Goal: Check status: Check status

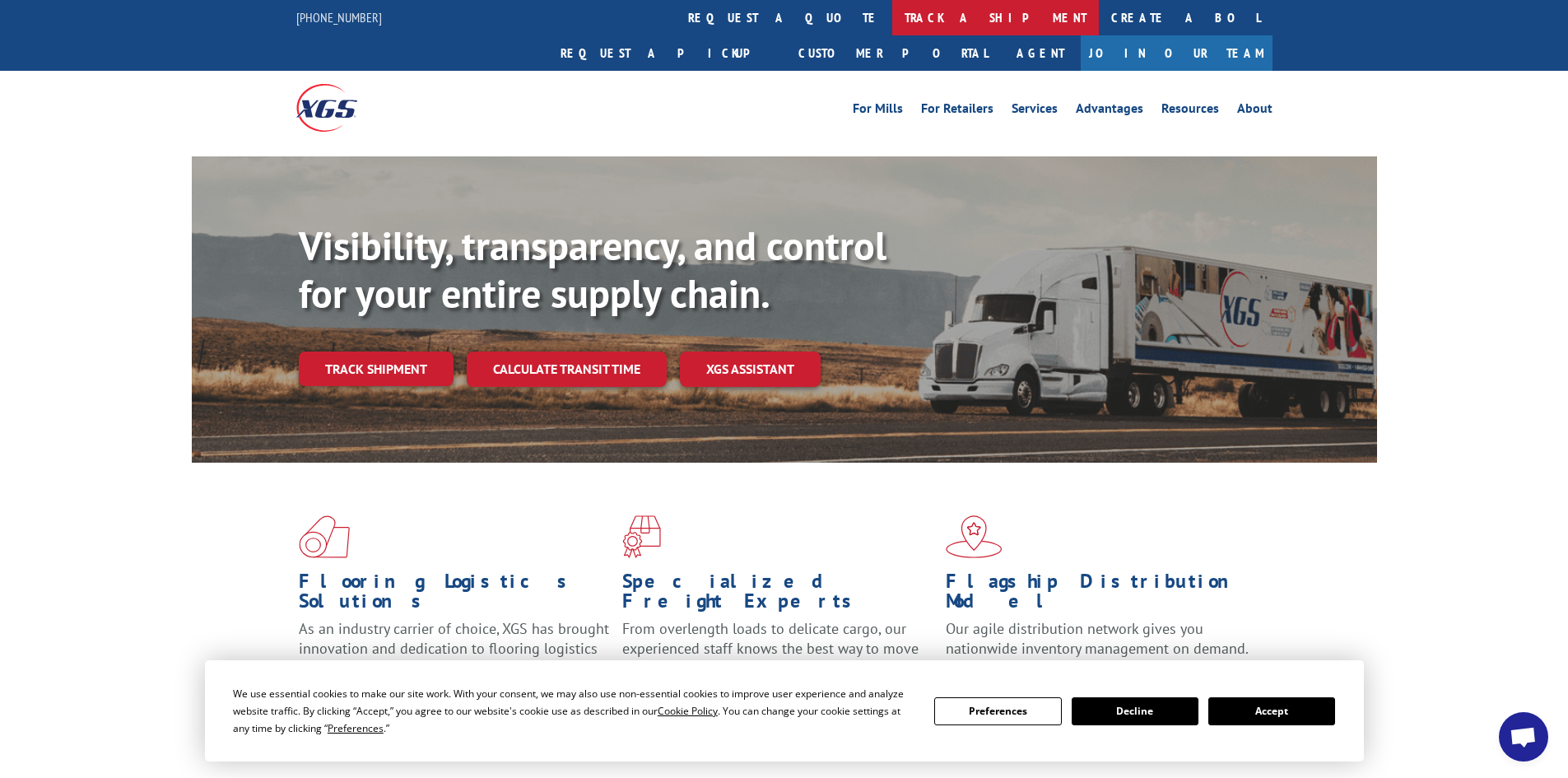
click at [892, 17] on link "track a shipment" at bounding box center [996, 17] width 207 height 36
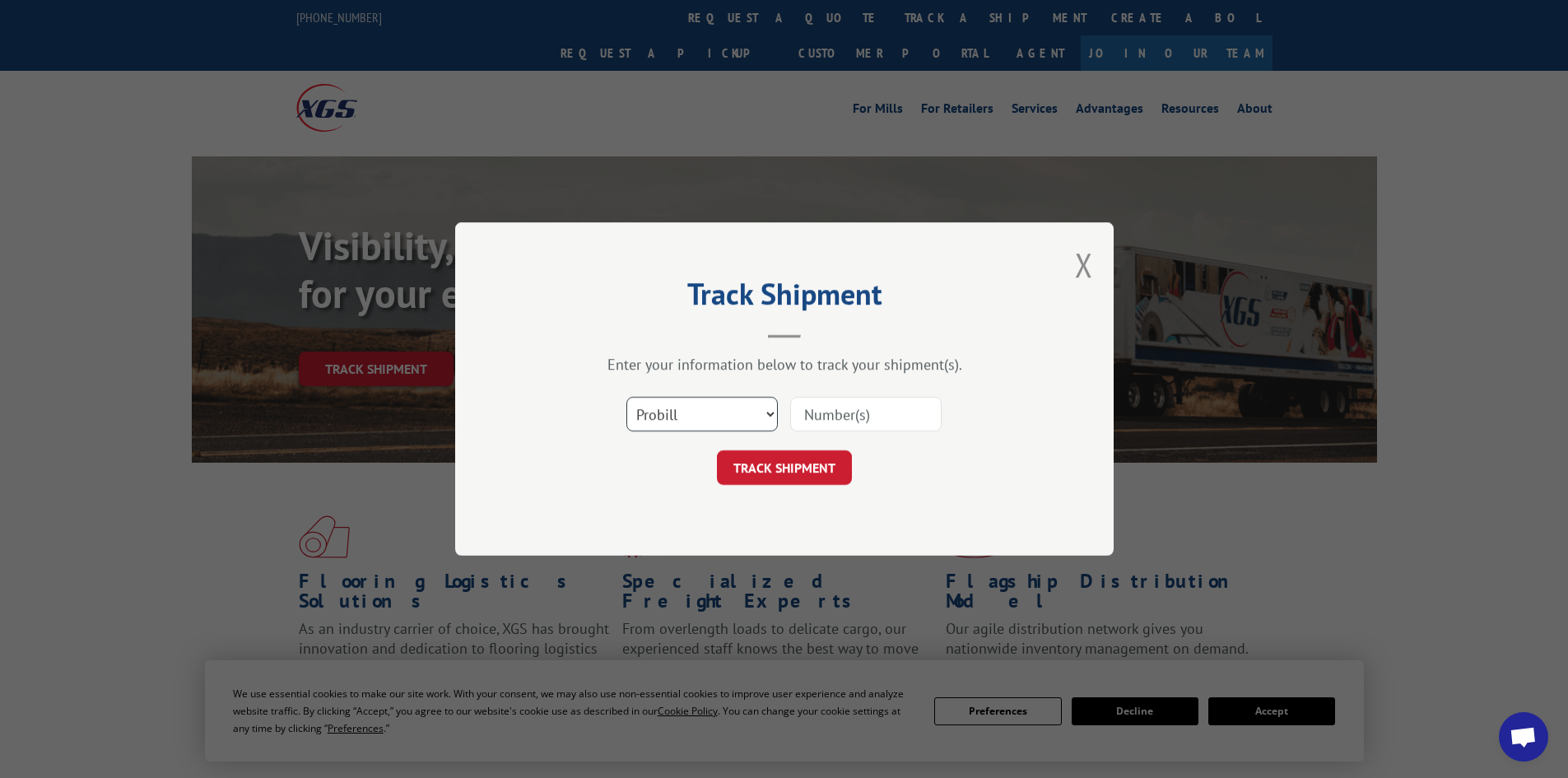
click at [729, 415] on select "Select category... Probill BOL PO" at bounding box center [702, 414] width 152 height 35
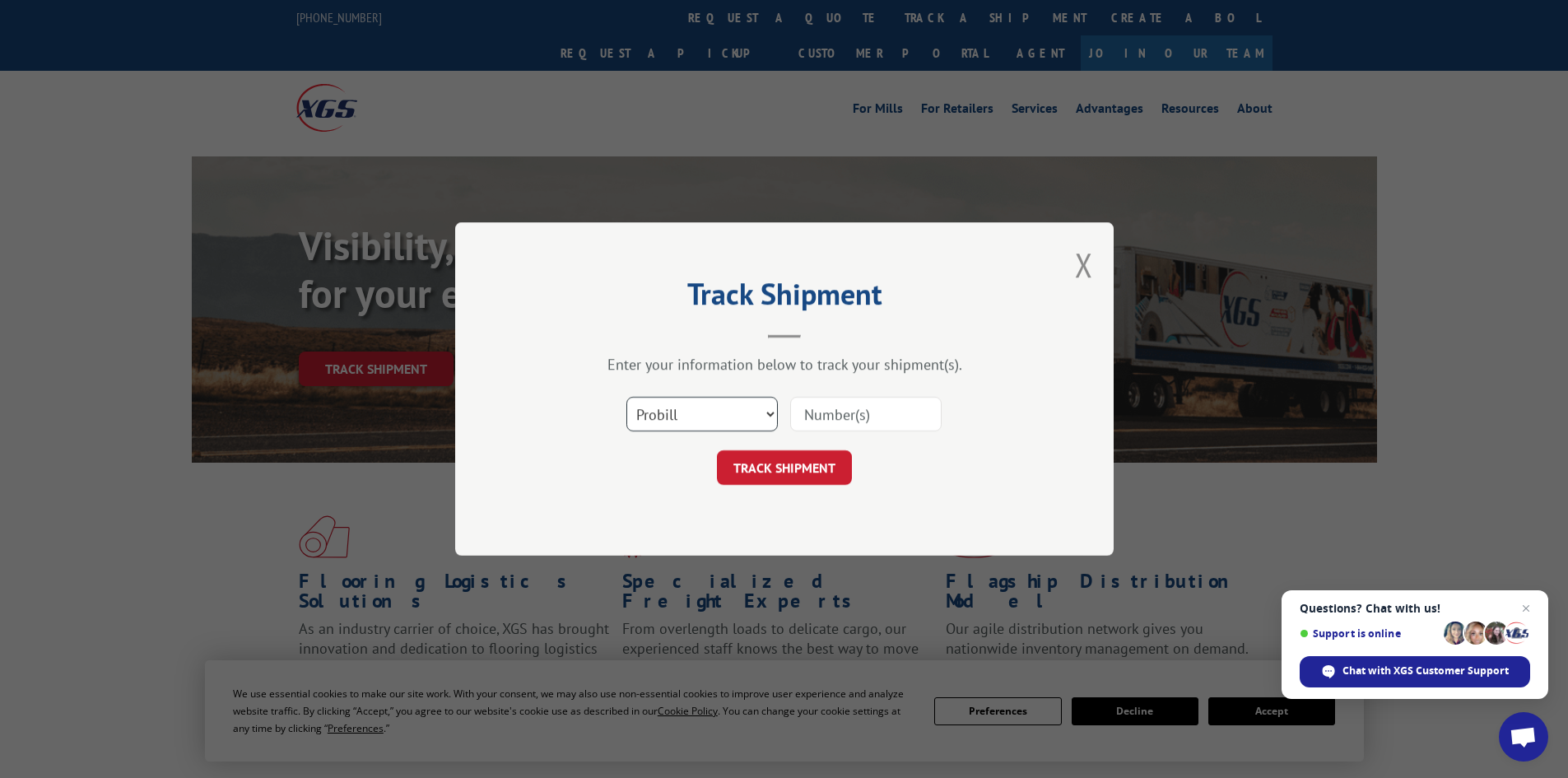
select select "bol"
click at [627, 396] on select "Select category... Probill BOL PO" at bounding box center [702, 414] width 152 height 35
click at [889, 408] on input at bounding box center [865, 414] width 152 height 35
type input "7075327"
click at [717, 450] on button "TRACK SHIPMENT" at bounding box center [784, 468] width 135 height 35
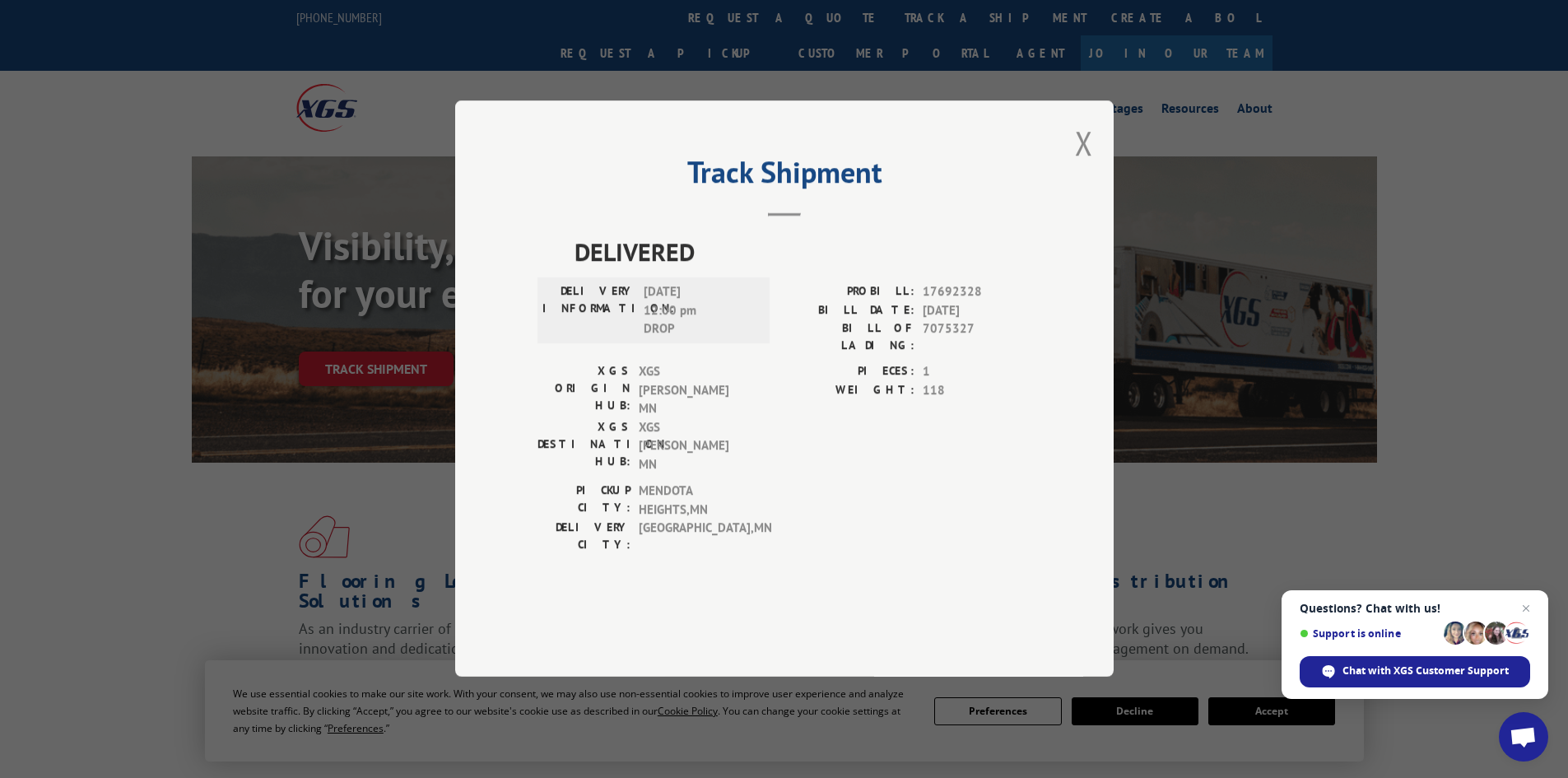
drag, startPoint x: 1089, startPoint y: 183, endPoint x: 982, endPoint y: 106, distance: 131.8
click at [1087, 165] on button "Close modal" at bounding box center [1084, 142] width 18 height 44
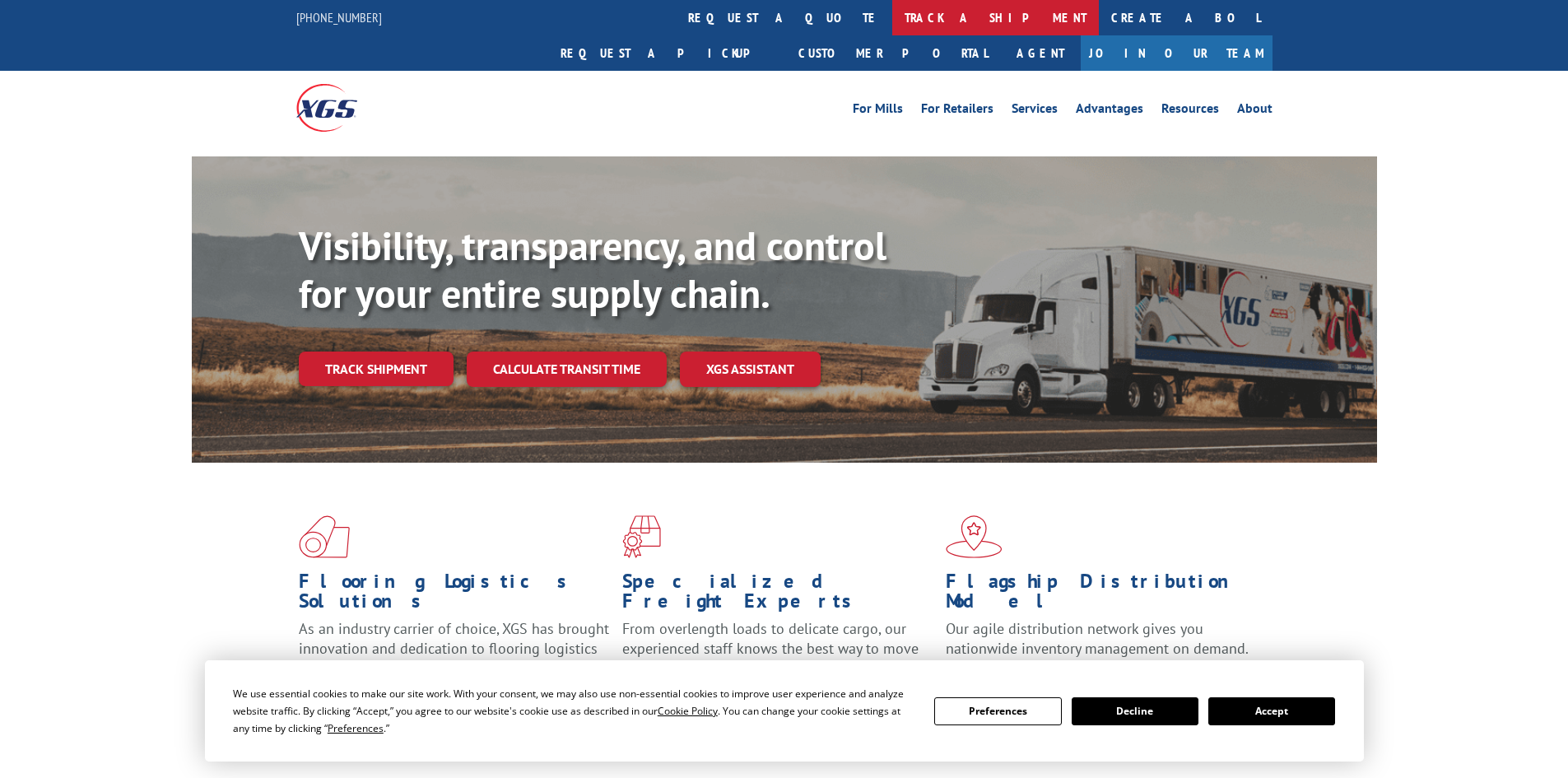
click at [892, 23] on link "track a shipment" at bounding box center [996, 17] width 207 height 36
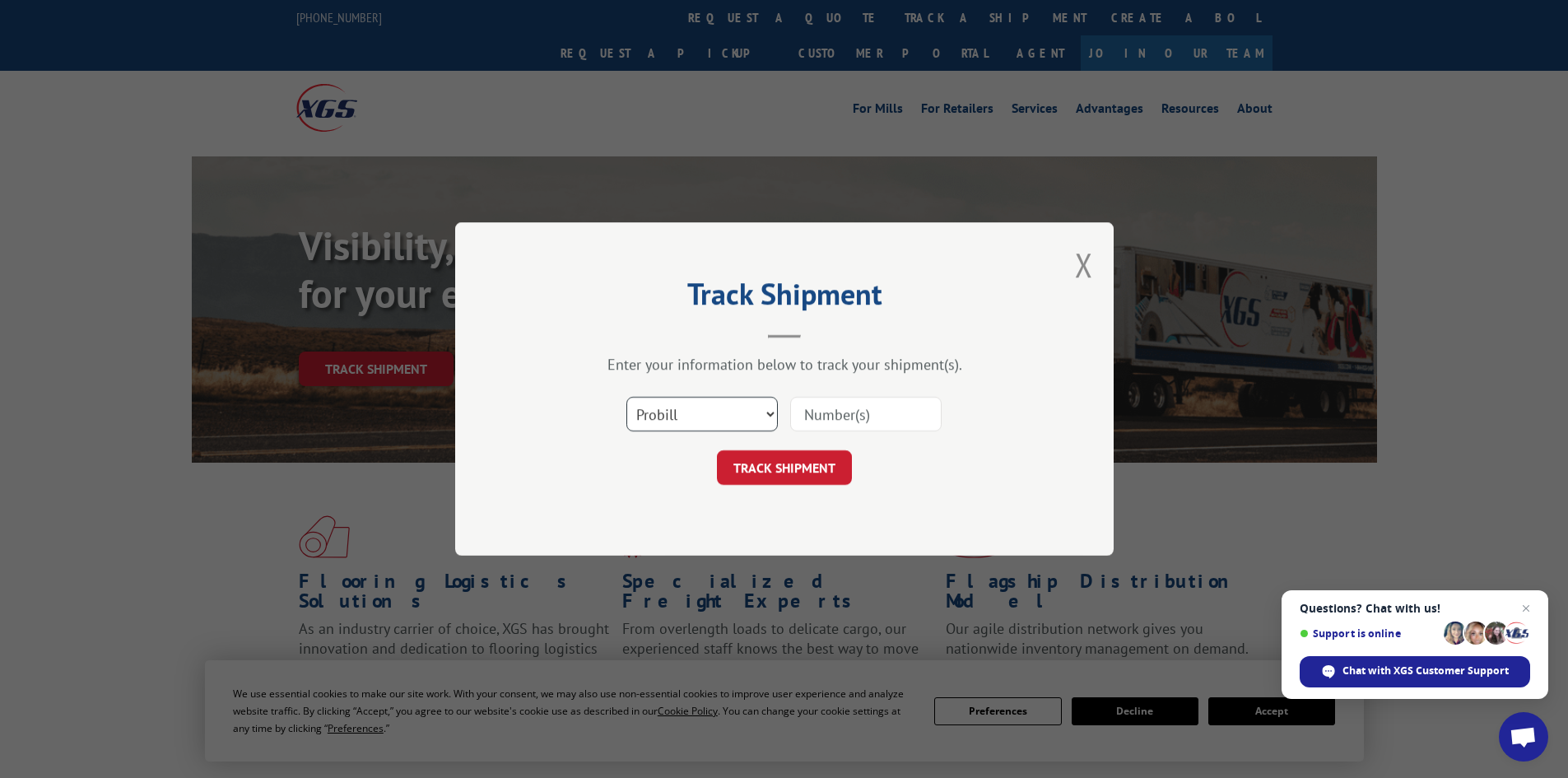
click at [714, 414] on select "Select category... Probill BOL PO" at bounding box center [702, 414] width 152 height 35
select select "bol"
click at [627, 396] on select "Select category... Probill BOL PO" at bounding box center [702, 414] width 152 height 35
click at [902, 398] on input at bounding box center [865, 414] width 152 height 35
type input "5590587"
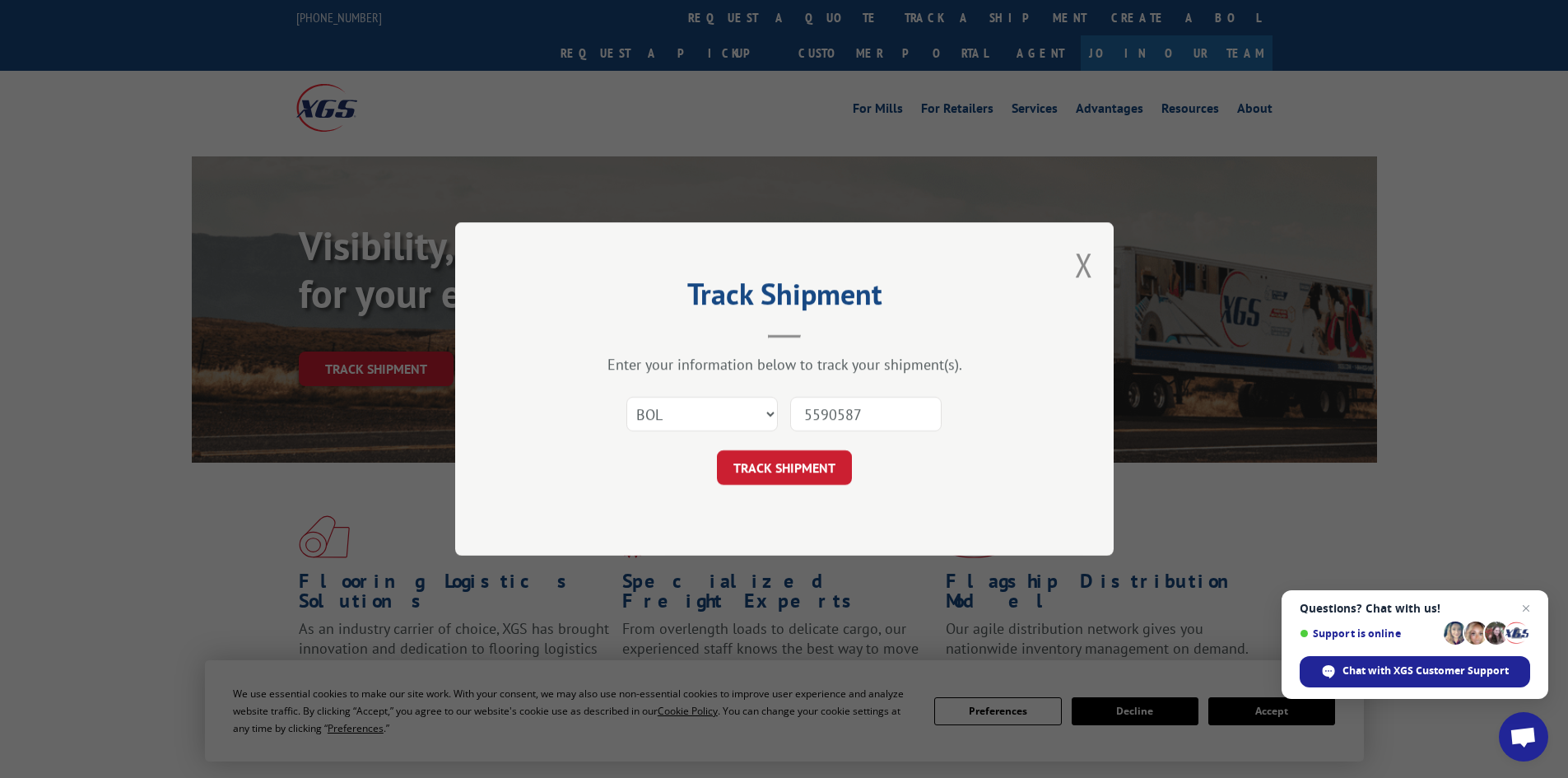
click button "TRACK SHIPMENT" at bounding box center [784, 468] width 135 height 35
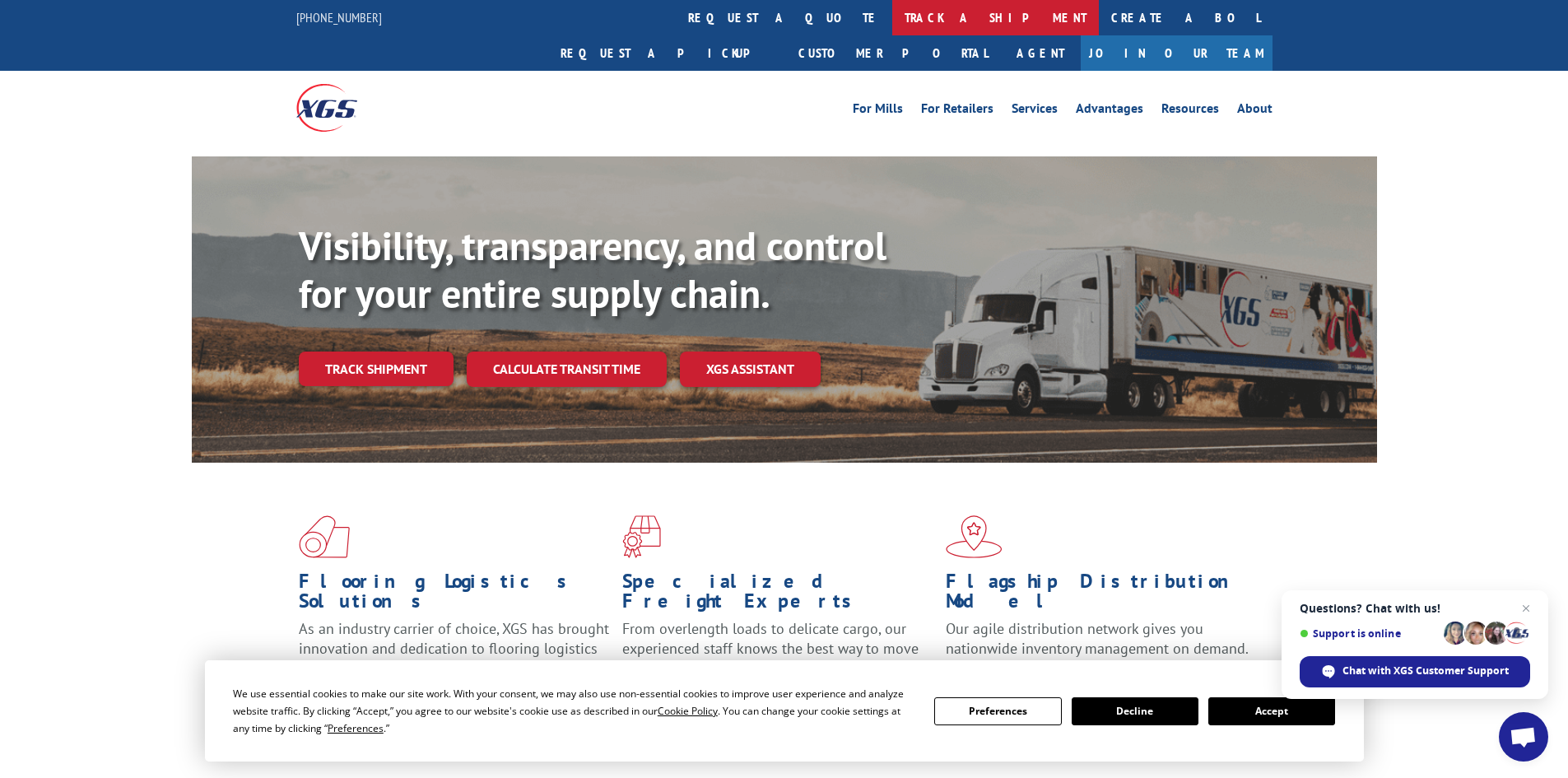
click at [892, 33] on link "track a shipment" at bounding box center [996, 17] width 207 height 36
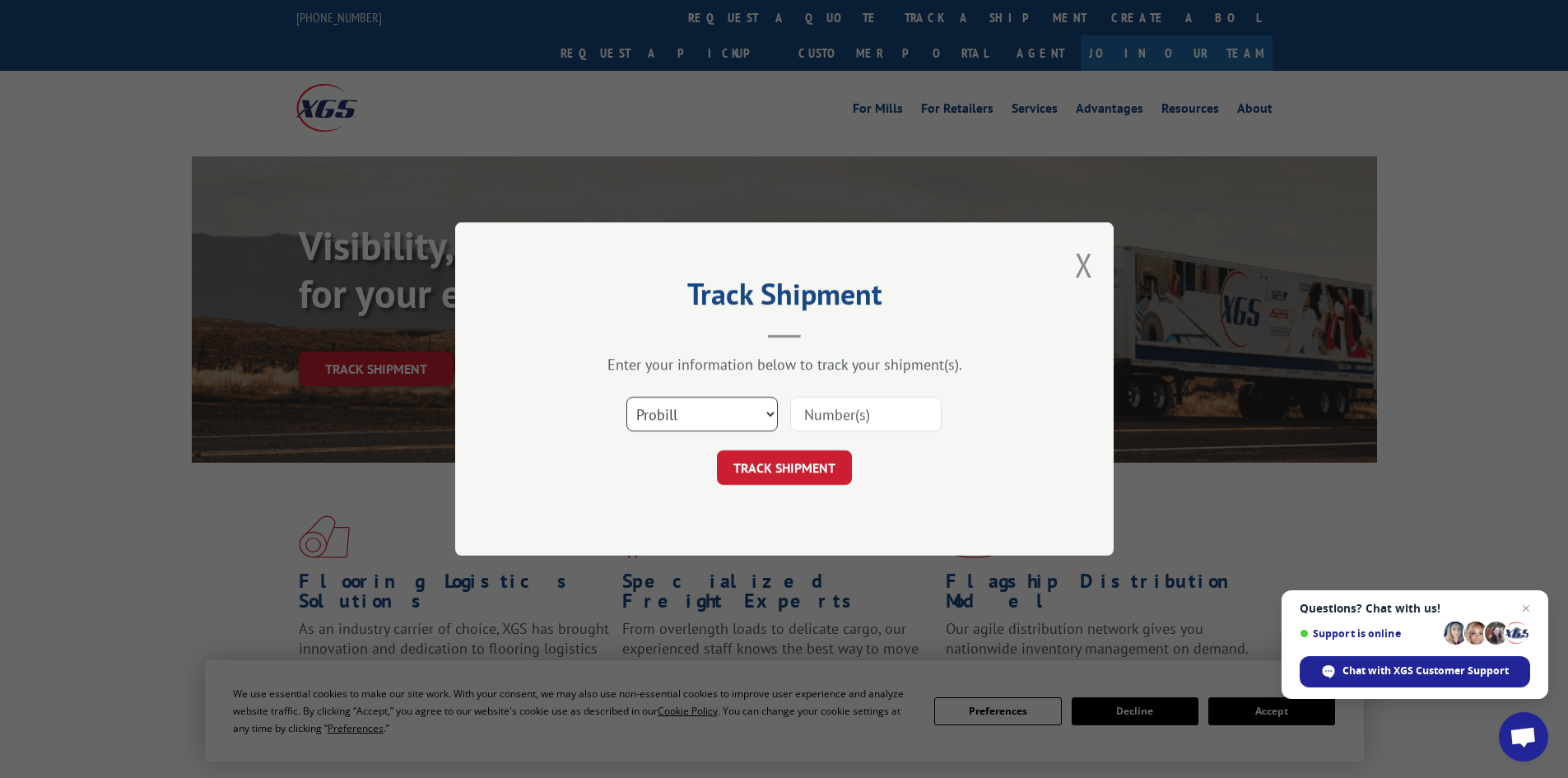
click at [748, 410] on select "Select category... Probill BOL PO" at bounding box center [702, 414] width 152 height 35
select select "bol"
click at [627, 396] on select "Select category... Probill BOL PO" at bounding box center [702, 414] width 152 height 35
drag, startPoint x: 866, startPoint y: 411, endPoint x: 1029, endPoint y: 378, distance: 166.3
click at [874, 407] on input at bounding box center [865, 414] width 152 height 35
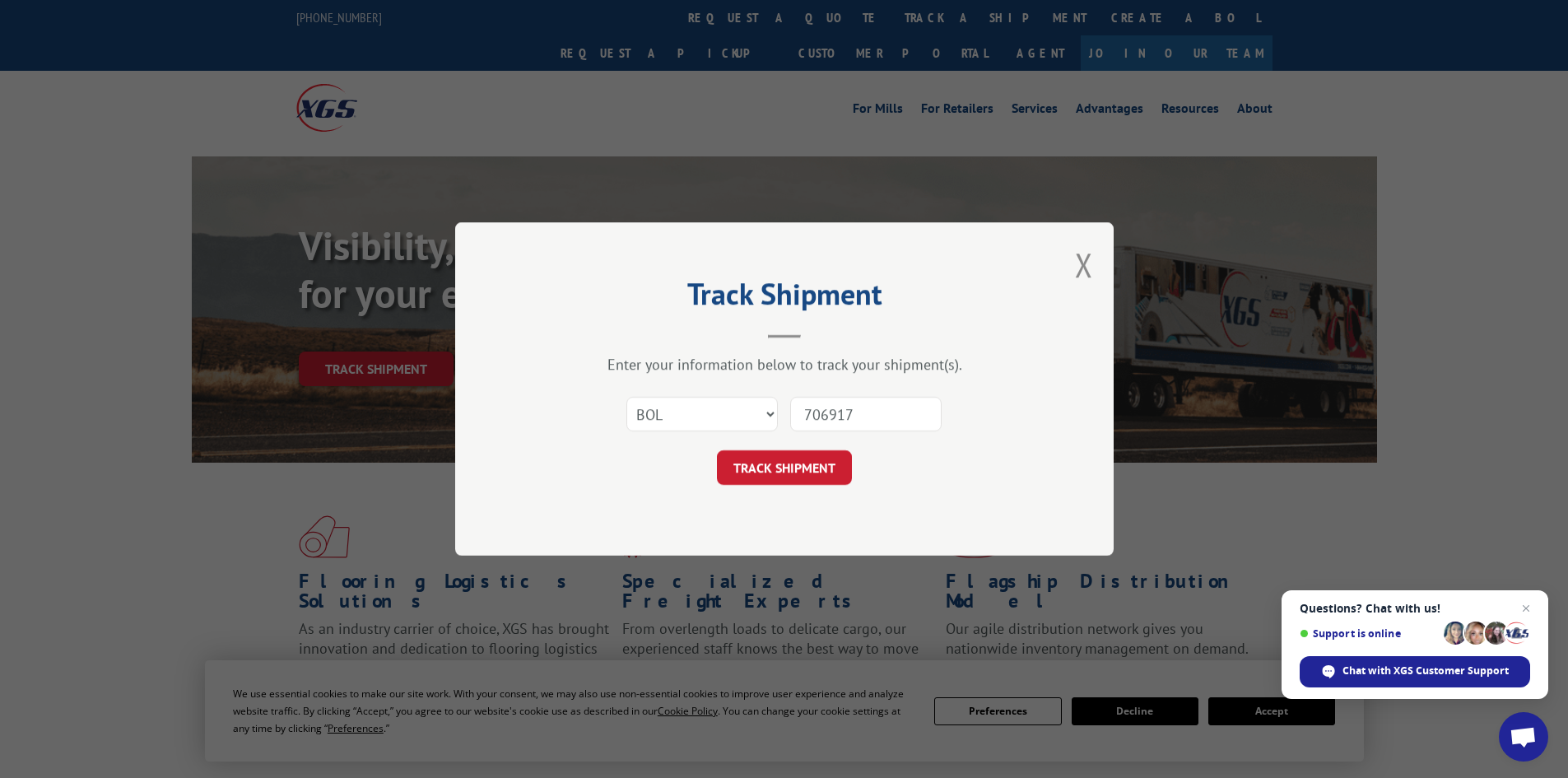
type input "7069175"
click button "TRACK SHIPMENT" at bounding box center [784, 468] width 135 height 35
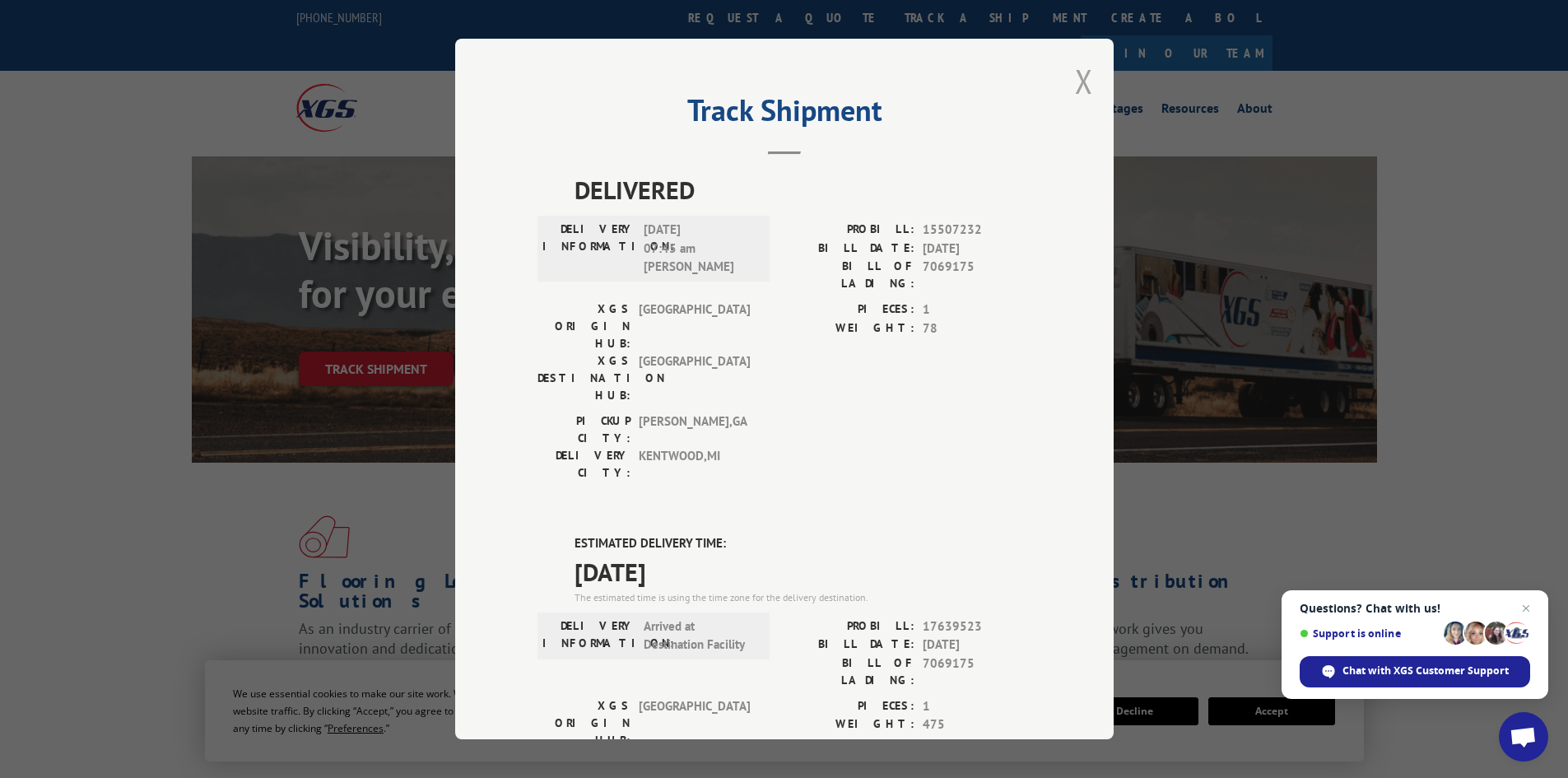
click at [1083, 73] on button "Close modal" at bounding box center [1084, 81] width 18 height 44
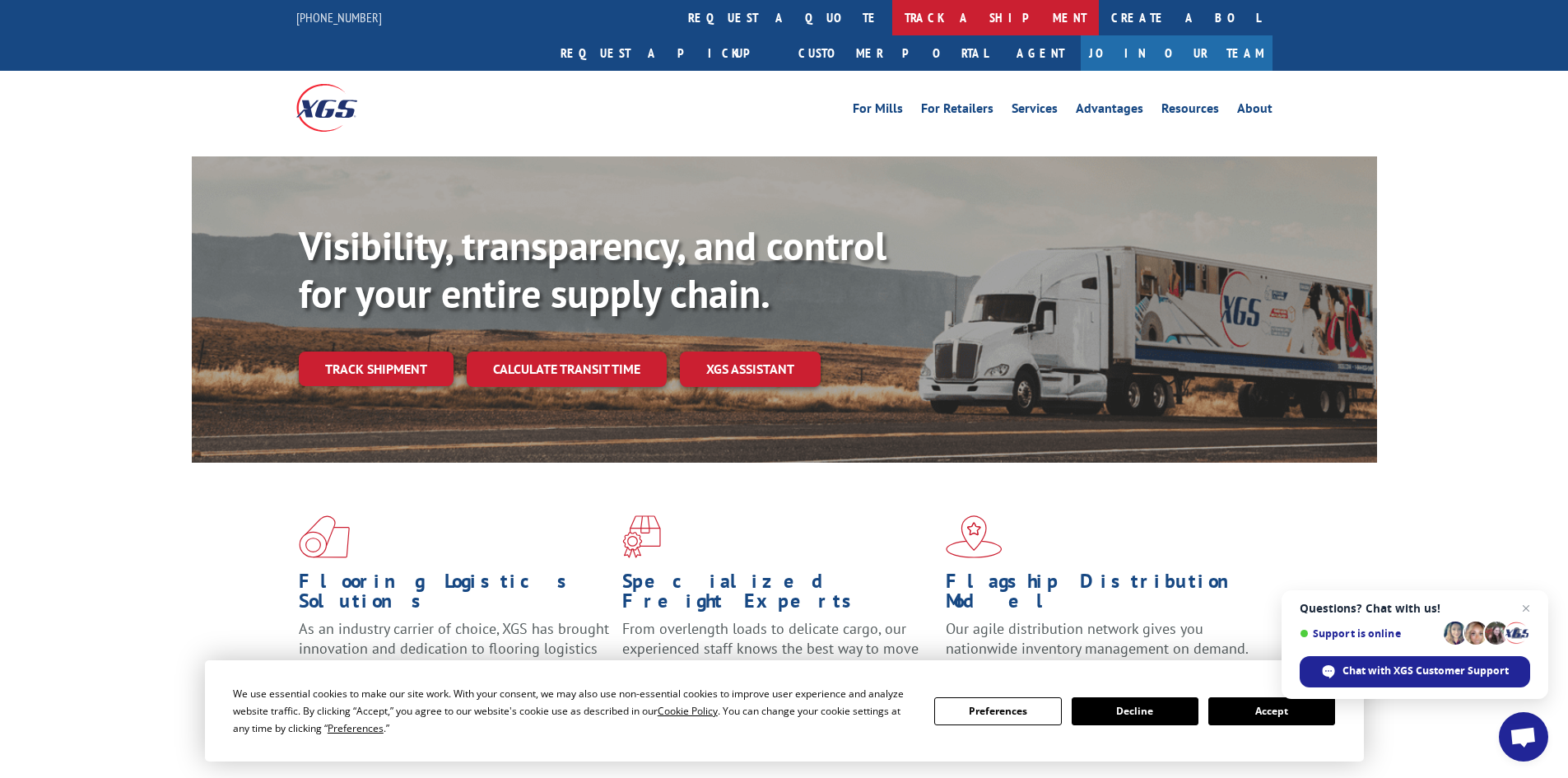
click at [892, 14] on link "track a shipment" at bounding box center [996, 17] width 207 height 36
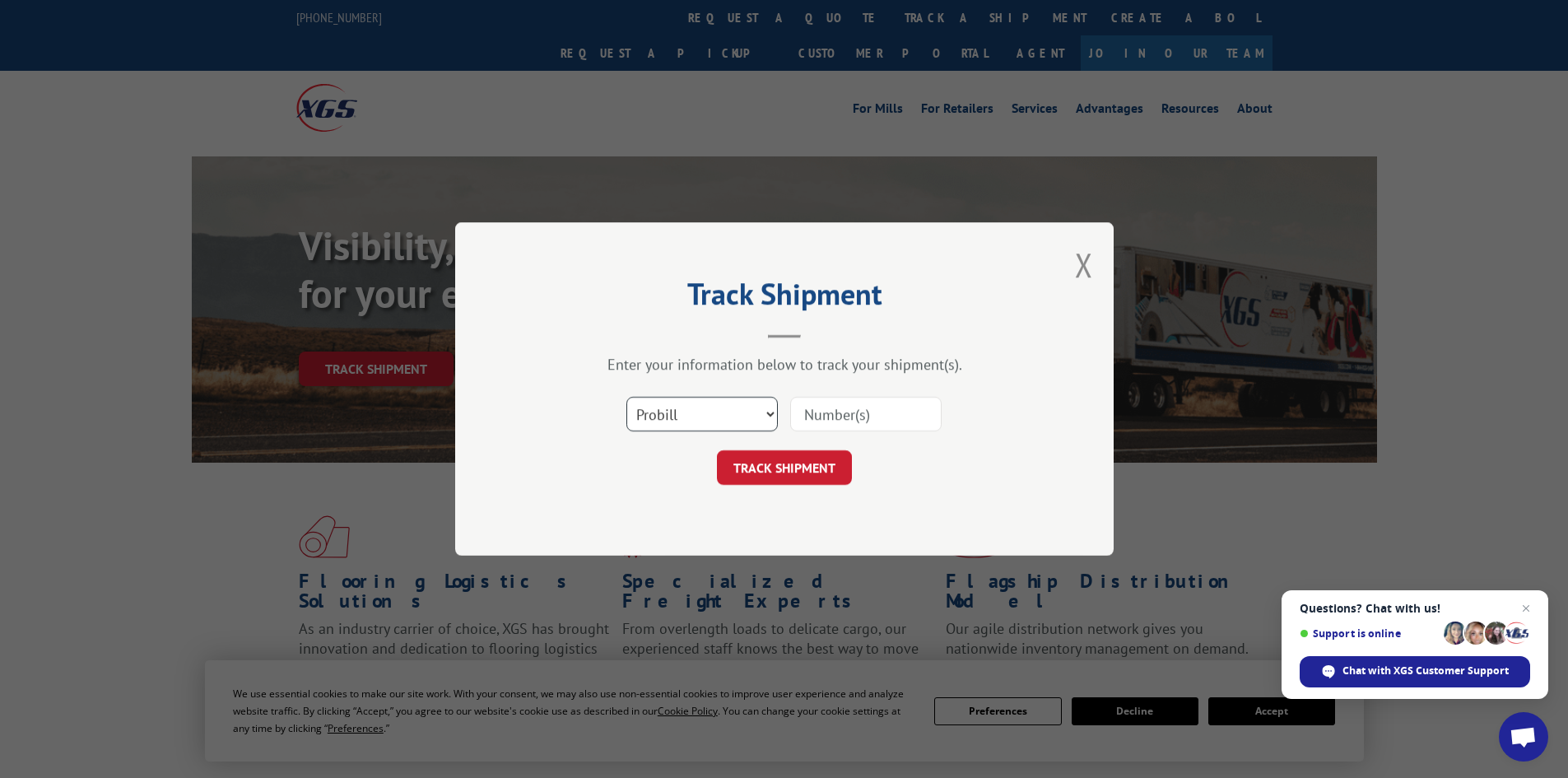
click at [735, 411] on select "Select category... Probill BOL PO" at bounding box center [702, 414] width 152 height 35
select select "bol"
click at [627, 396] on select "Select category... Probill BOL PO" at bounding box center [702, 414] width 152 height 35
click at [857, 409] on input at bounding box center [865, 414] width 152 height 35
type input "5569281"
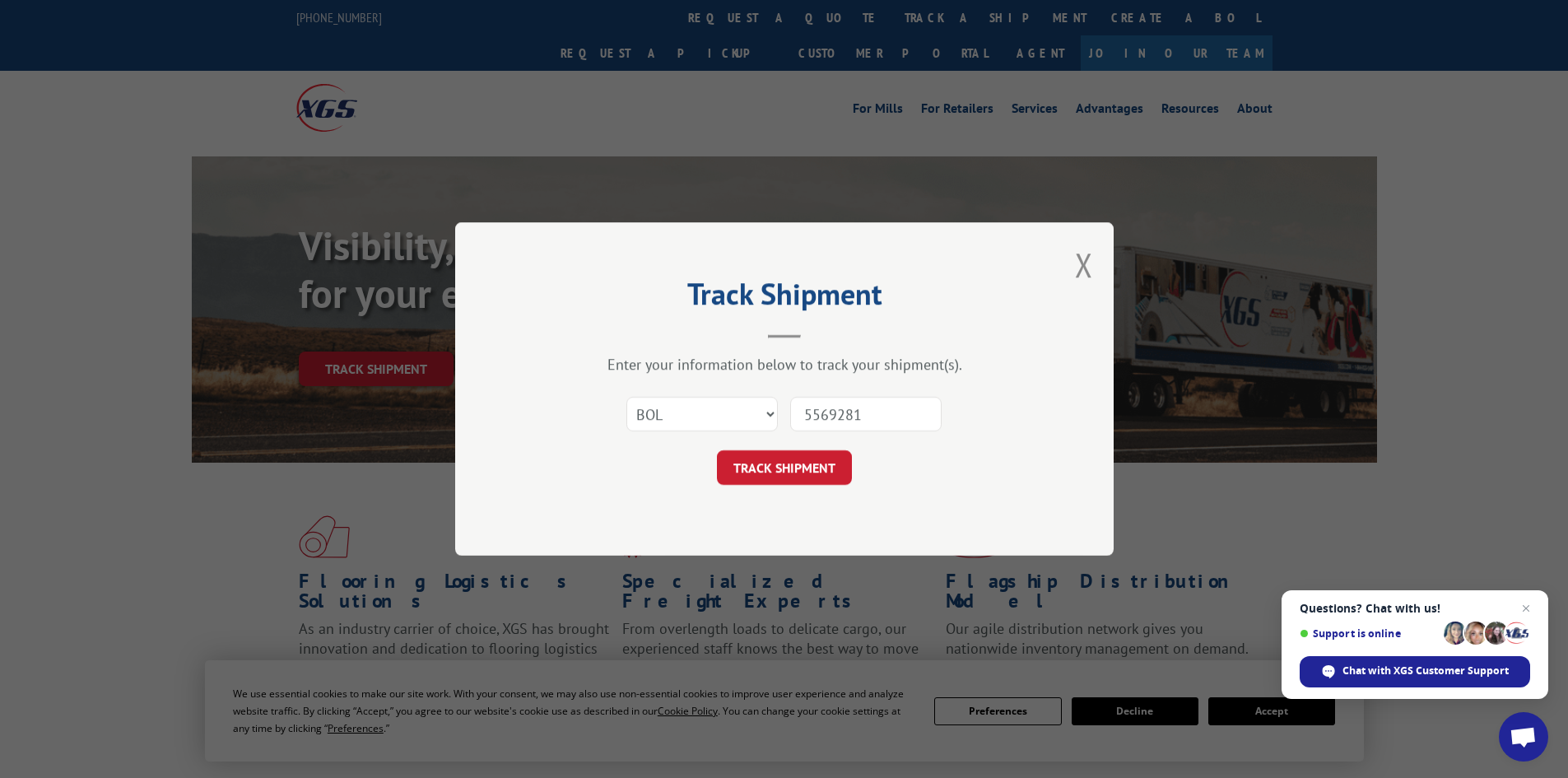
click at [717, 450] on button "TRACK SHIPMENT" at bounding box center [784, 468] width 135 height 35
